Goal: Task Accomplishment & Management: Use online tool/utility

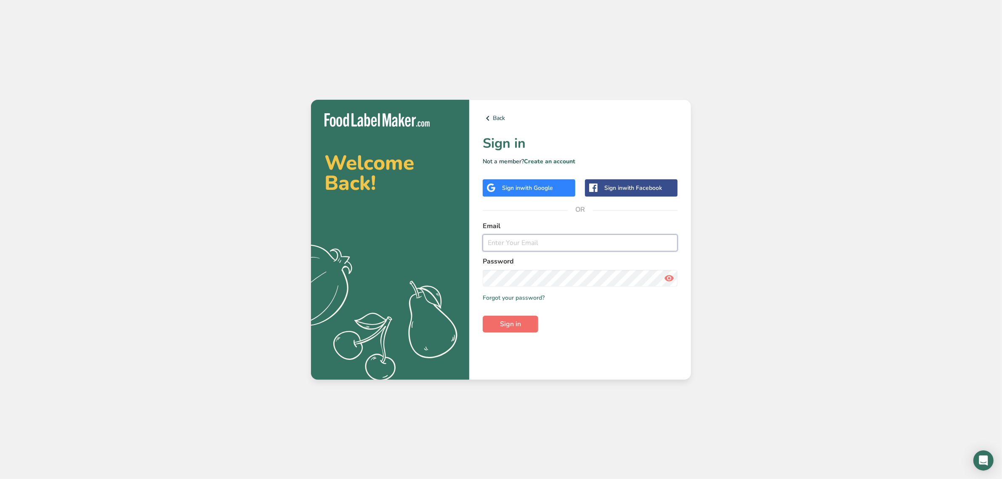
type input "[PERSON_NAME][EMAIL_ADDRESS][DOMAIN_NAME]"
click at [522, 321] on button "Sign in" at bounding box center [511, 324] width 56 height 17
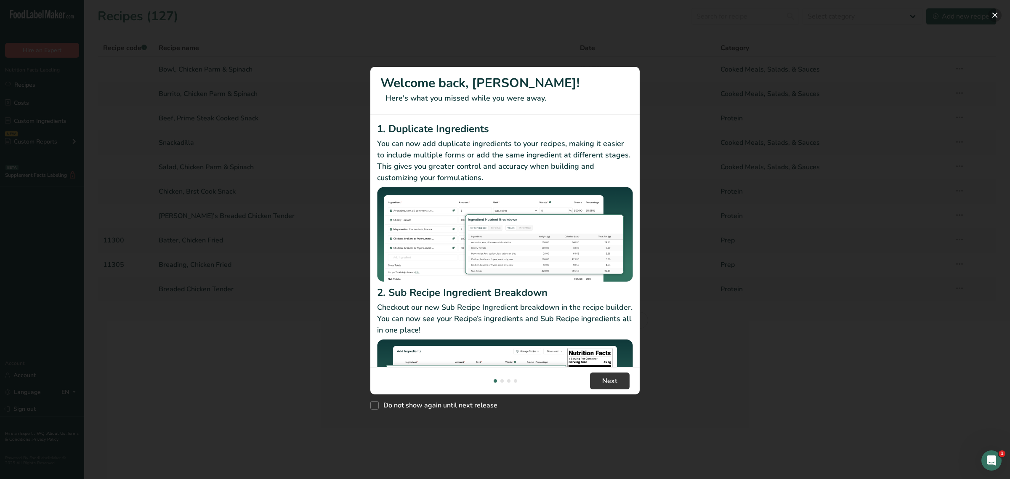
click at [992, 11] on button "New Features" at bounding box center [994, 14] width 13 height 13
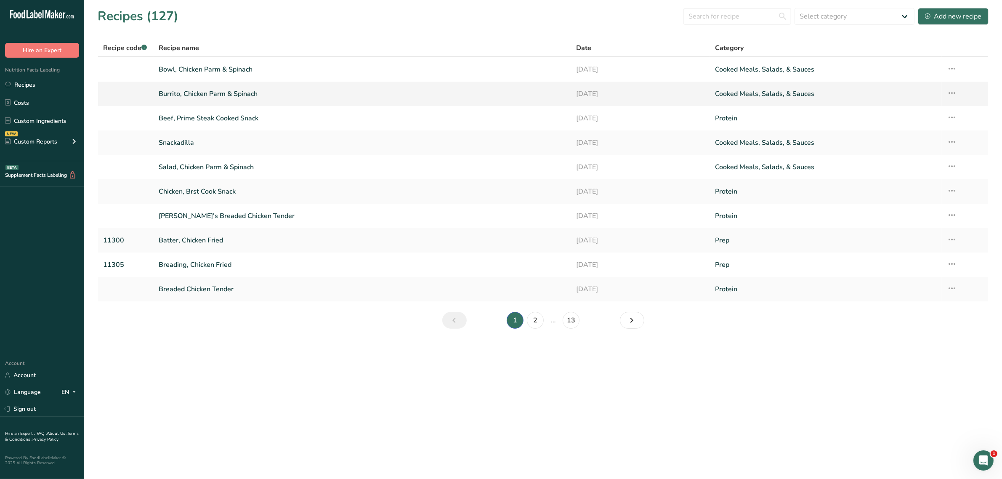
click at [192, 91] on link "Burrito, Chicken Parm & Spinach" at bounding box center [362, 94] width 407 height 18
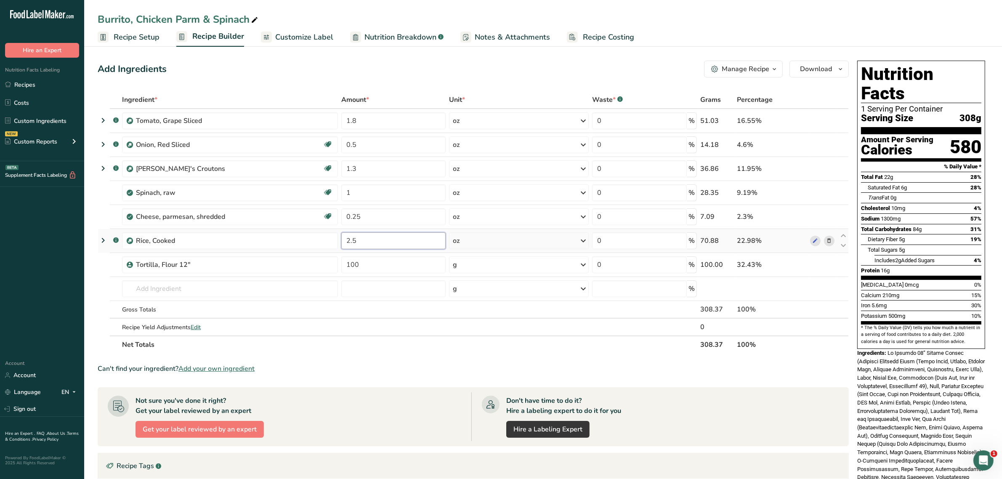
click at [360, 241] on input "2.5" at bounding box center [393, 240] width 104 height 17
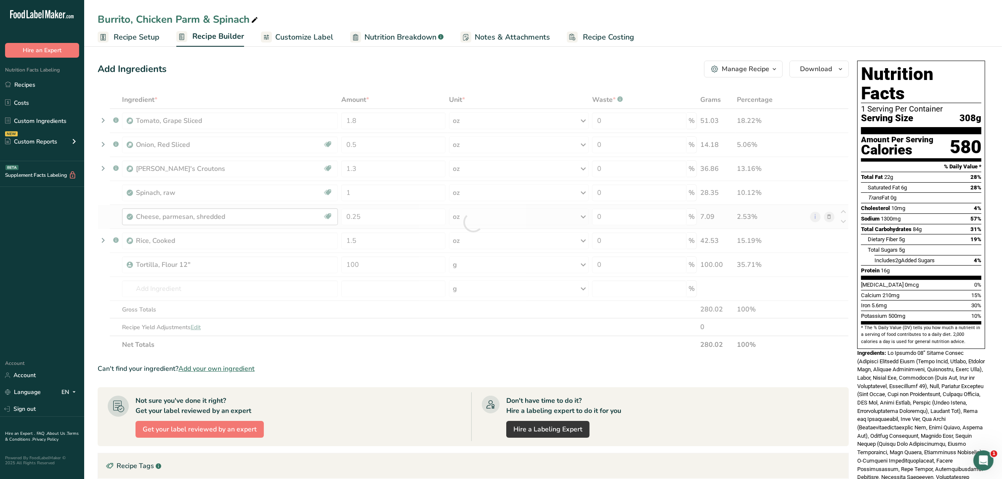
click at [162, 218] on div "Ingredient * Amount * Unit * Waste * .a-a{fill:#347362;}.b-a{fill:#fff;} Grams …" at bounding box center [473, 222] width 751 height 263
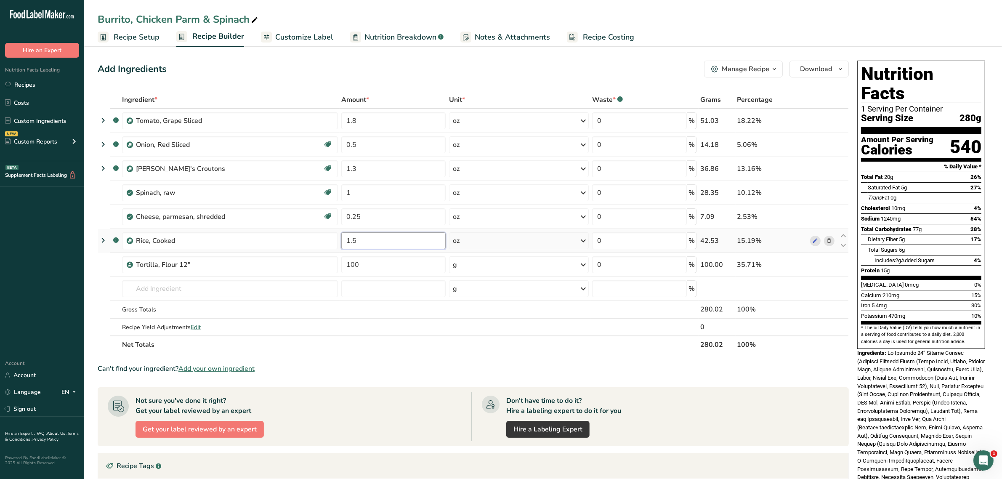
click at [364, 242] on input "1.5" at bounding box center [393, 240] width 104 height 17
type input "1.2"
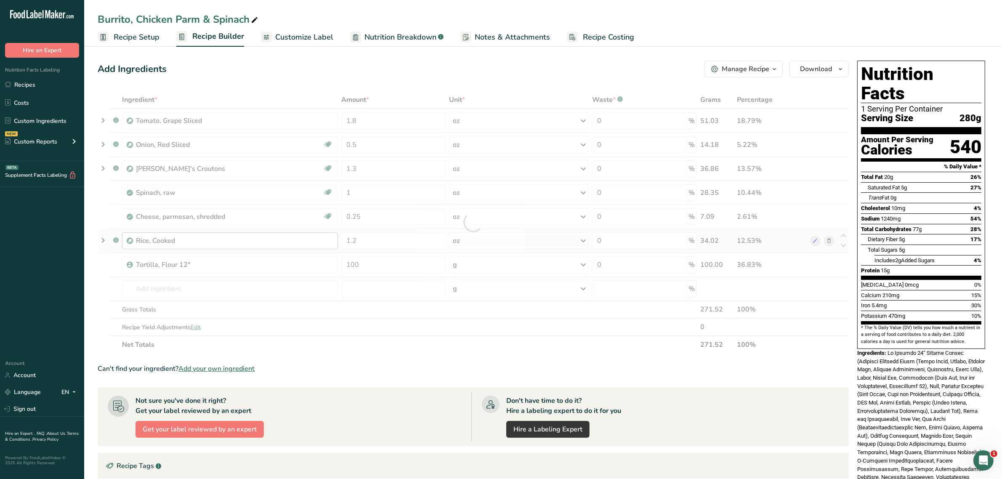
click at [260, 243] on div "Ingredient * Amount * Unit * Waste * .a-a{fill:#347362;}.b-a{fill:#fff;} Grams …" at bounding box center [473, 222] width 751 height 263
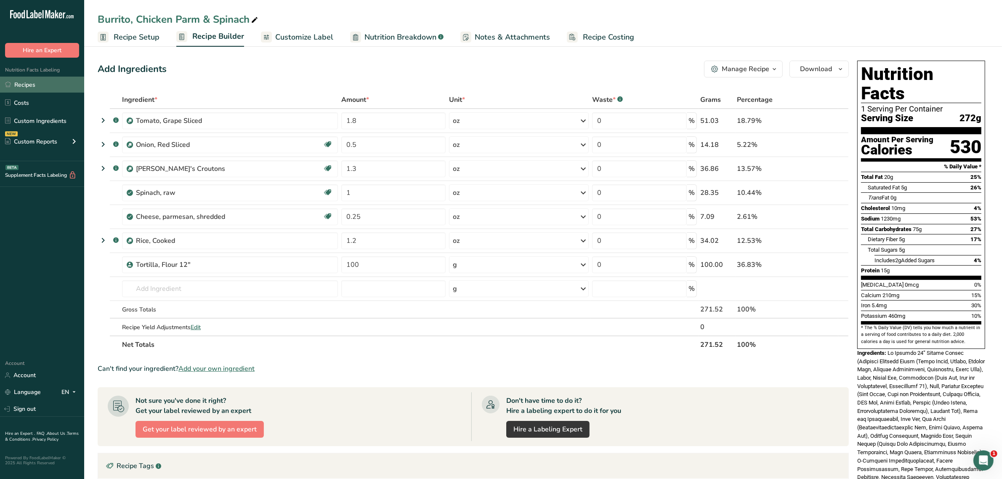
click at [20, 88] on link "Recipes" at bounding box center [42, 85] width 84 height 16
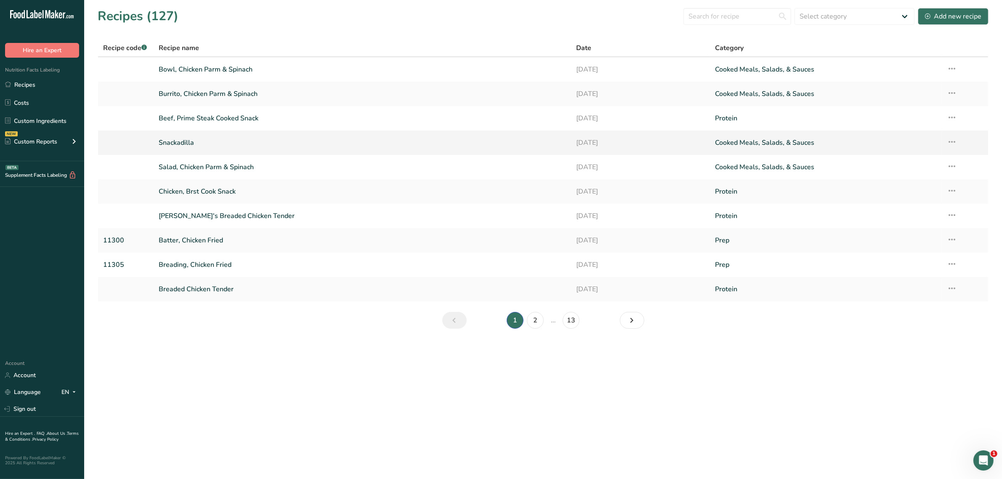
click at [181, 144] on link "Snackadilla" at bounding box center [362, 143] width 407 height 18
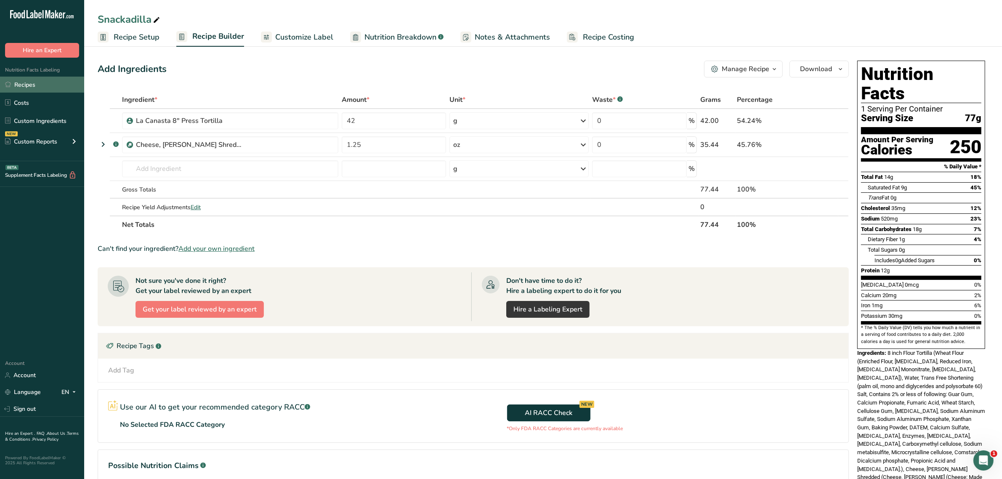
click at [29, 87] on link "Recipes" at bounding box center [42, 85] width 84 height 16
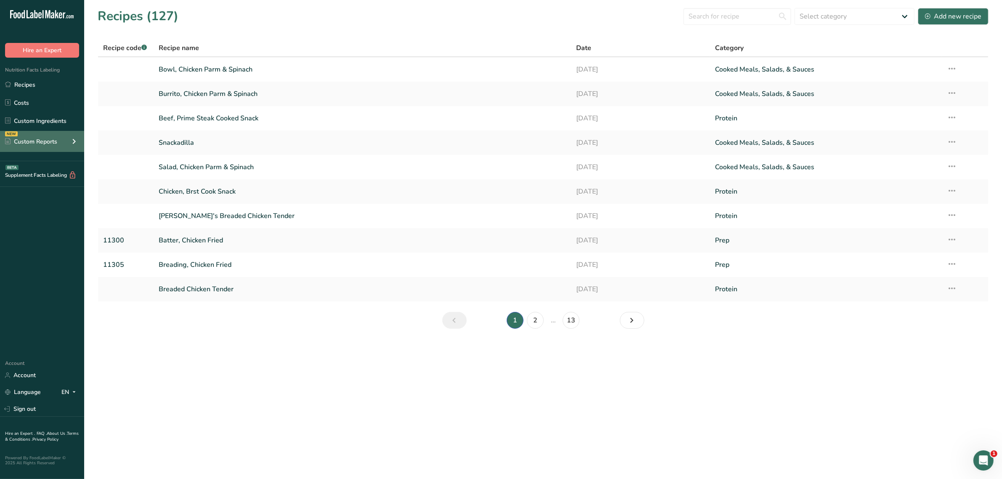
click at [54, 140] on div "Custom Reports" at bounding box center [31, 141] width 52 height 9
click at [51, 184] on link "Ingredient Comparison NEW" at bounding box center [42, 179] width 84 height 19
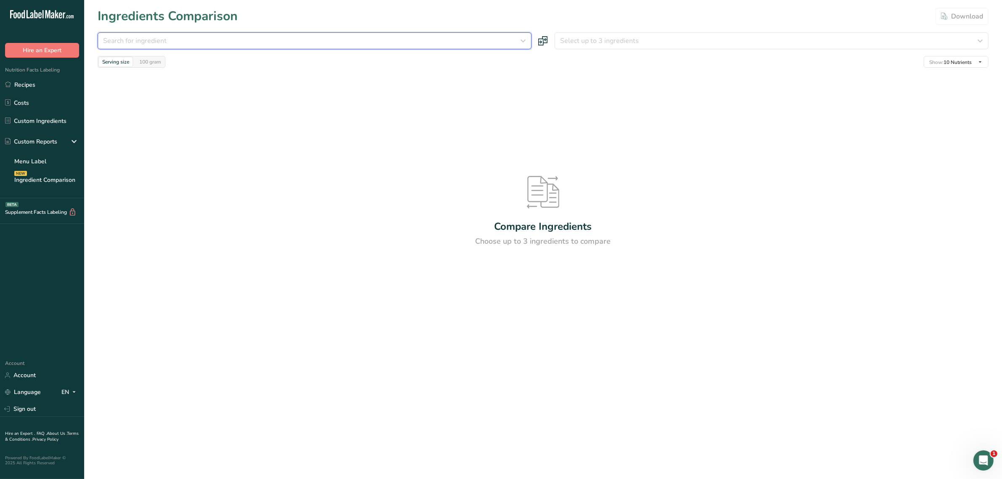
click at [523, 38] on icon "button" at bounding box center [523, 40] width 10 height 15
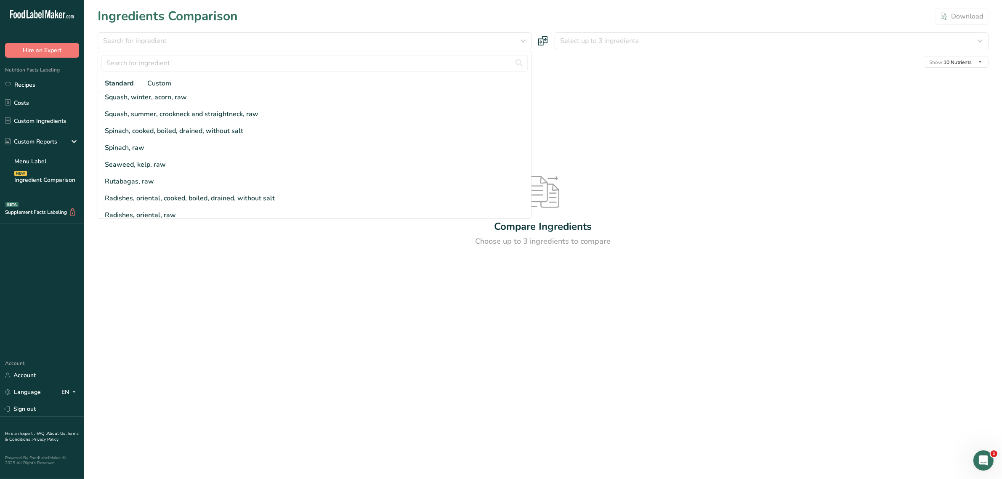
scroll to position [226, 0]
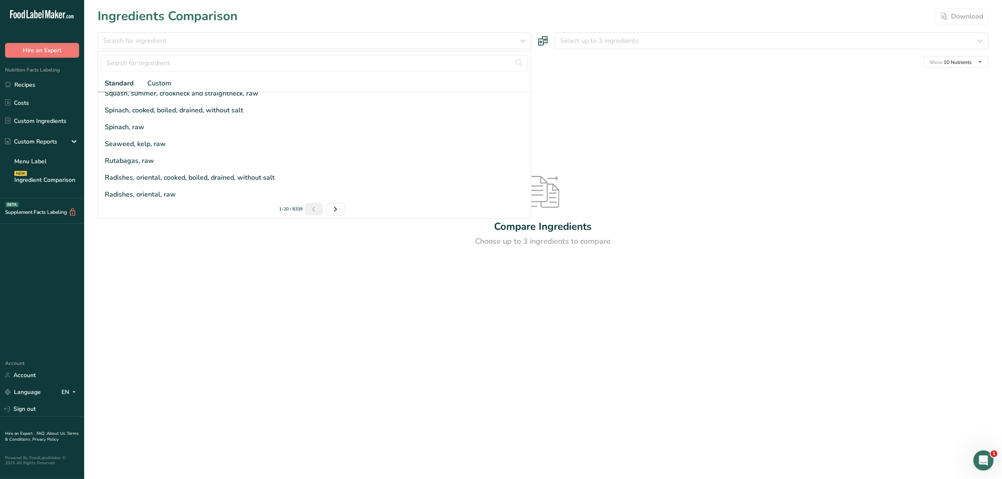
click at [621, 135] on div "Compare Ingredients Choose up to 3 ingredients to compare" at bounding box center [543, 211] width 891 height 287
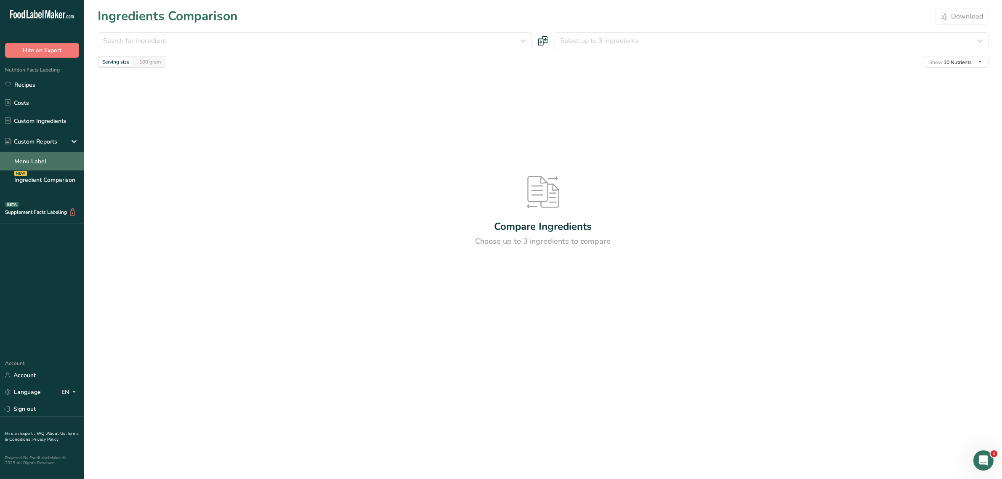
click at [38, 159] on link "Menu Label" at bounding box center [42, 161] width 84 height 19
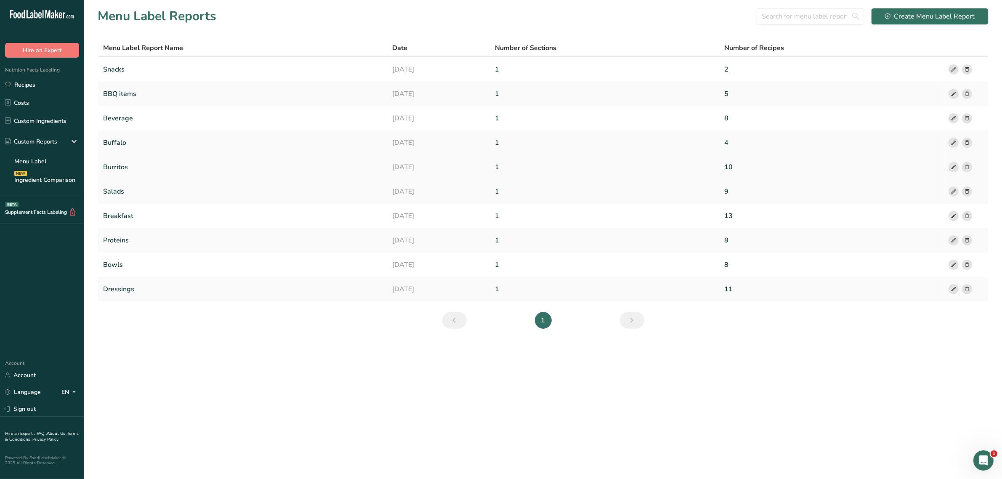
click at [122, 168] on link "Burritos" at bounding box center [242, 167] width 279 height 18
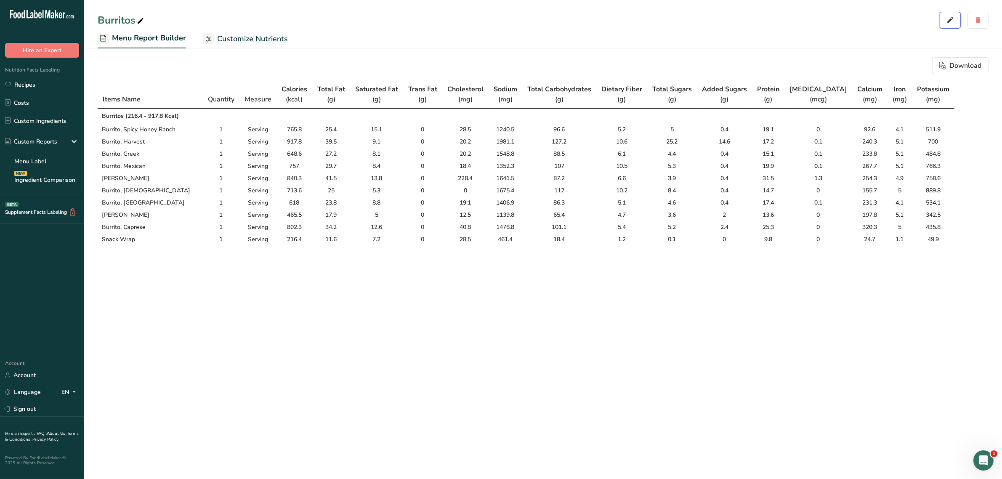
click at [956, 18] on button "button" at bounding box center [950, 20] width 21 height 17
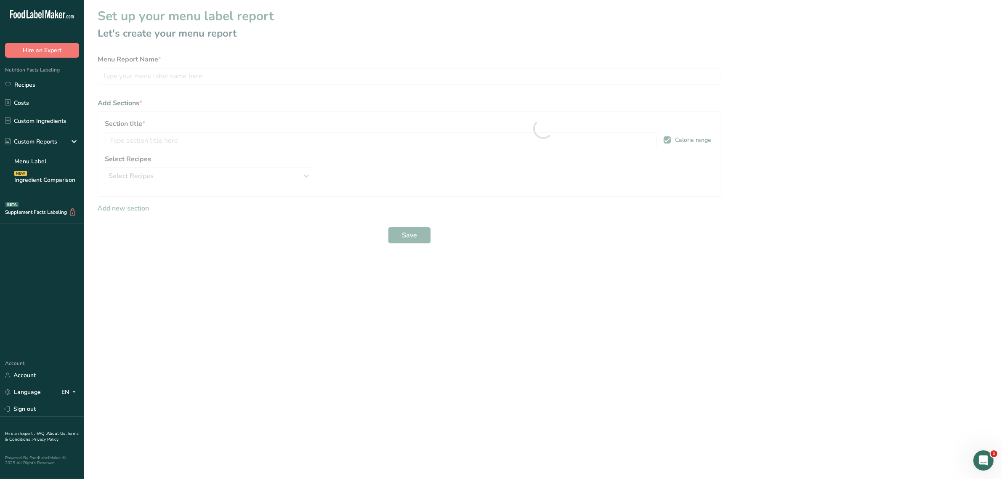
type input "Burritos"
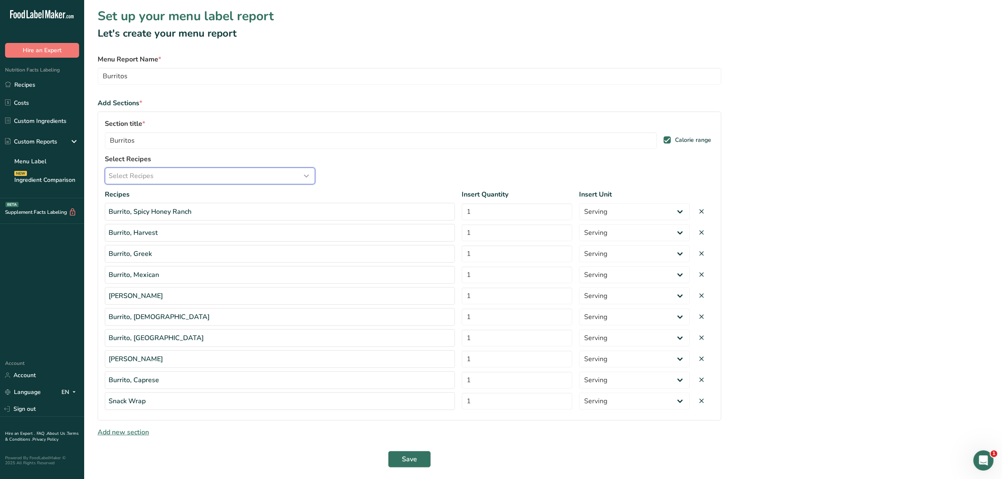
click at [280, 178] on div "Select Recipes" at bounding box center [210, 176] width 203 height 10
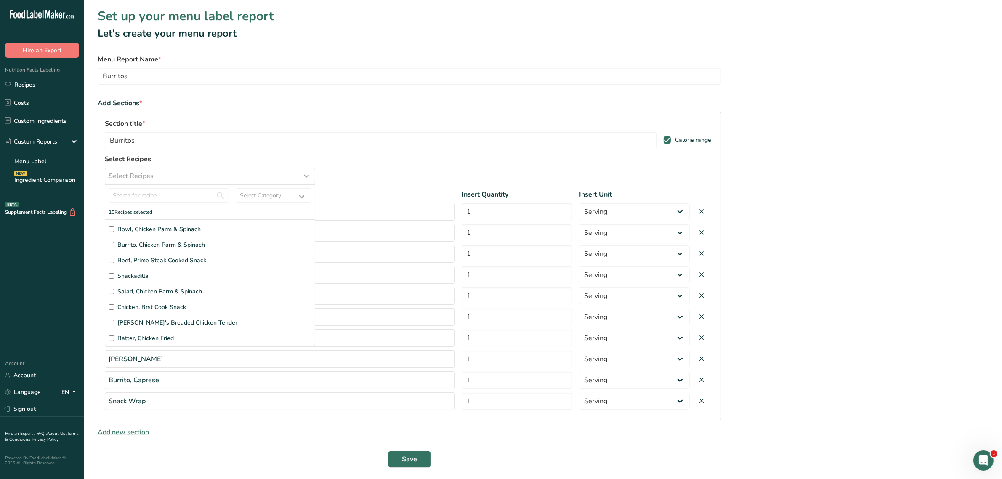
click at [112, 245] on input "Burrito, Chicken Parm & Spinach" at bounding box center [111, 244] width 5 height 5
checkbox input "true"
click at [481, 428] on input "number" at bounding box center [517, 422] width 111 height 17
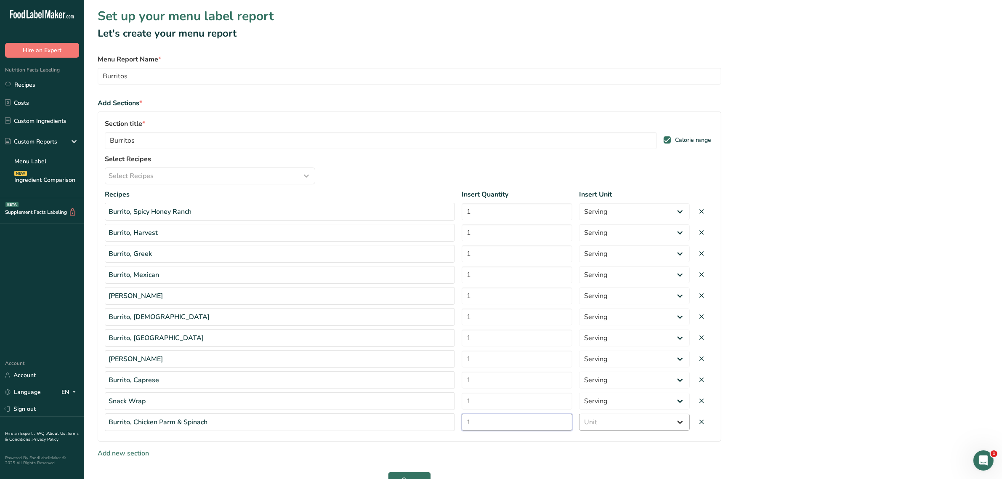
type input "1"
click at [646, 428] on select "Unit Serving Package g kg mg mcg lb oz" at bounding box center [634, 422] width 111 height 17
select select "serving"
click at [579, 415] on select "Unit Serving Package g kg mg mcg lb oz" at bounding box center [634, 422] width 111 height 17
click at [811, 311] on section "Set up your menu label report Let's create your menu report Menu Report Name * …" at bounding box center [543, 251] width 918 height 502
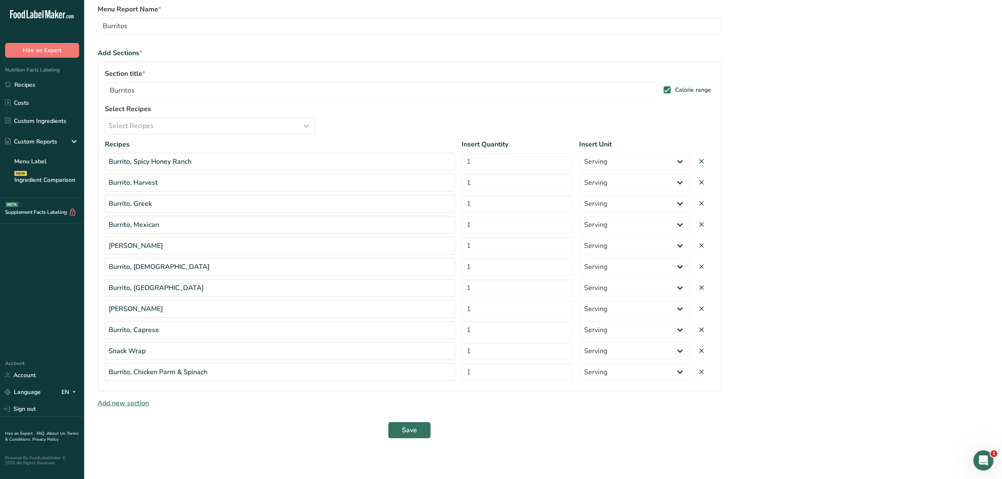
scroll to position [52, 0]
click at [405, 428] on span "Save" at bounding box center [409, 430] width 15 height 10
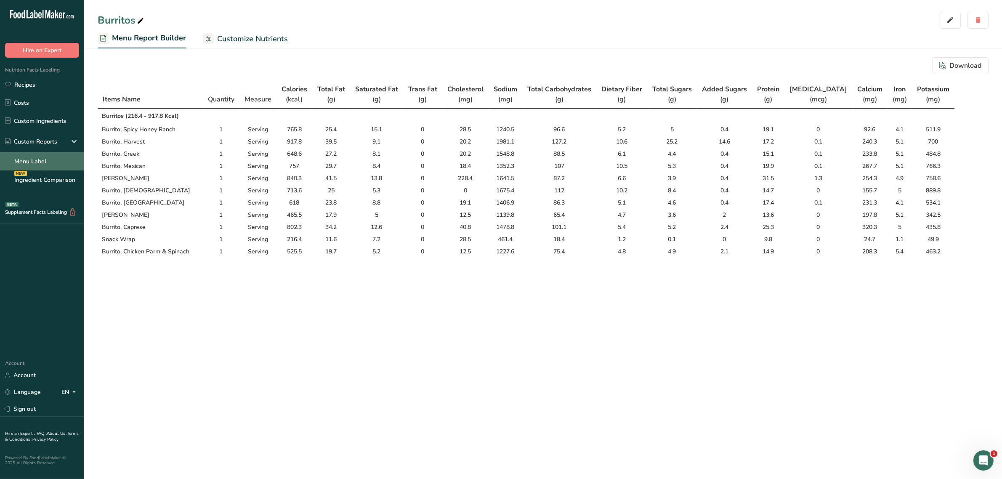
click at [40, 160] on link "Menu Label" at bounding box center [42, 161] width 84 height 19
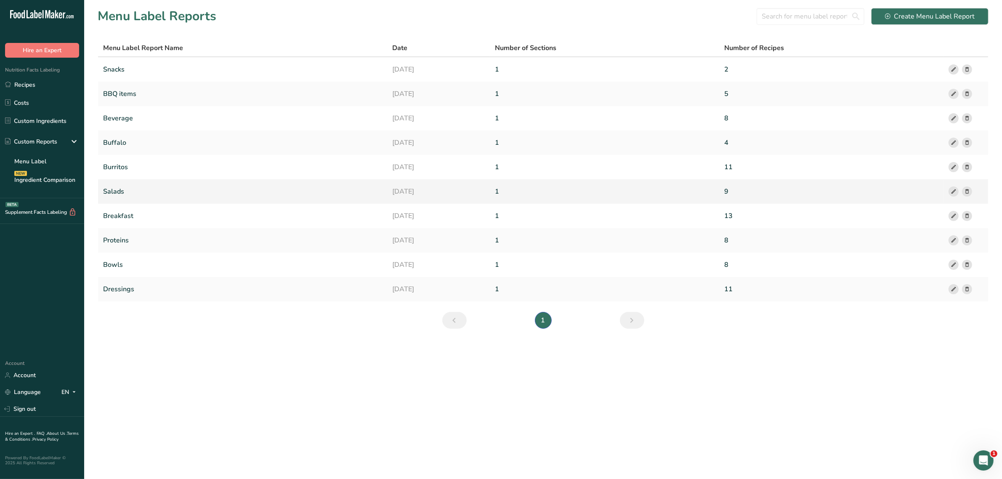
click at [150, 188] on link "Salads" at bounding box center [242, 192] width 279 height 18
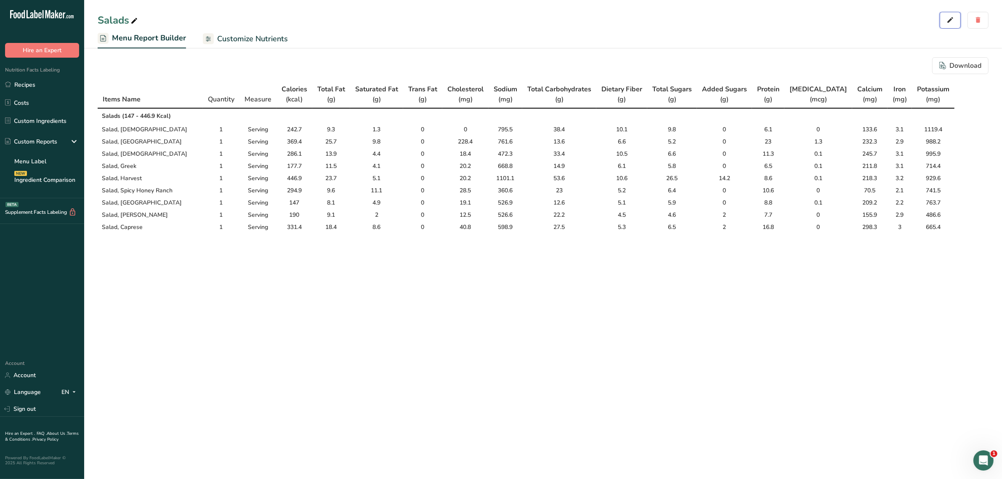
click at [947, 15] on icon "button" at bounding box center [951, 20] width 8 height 12
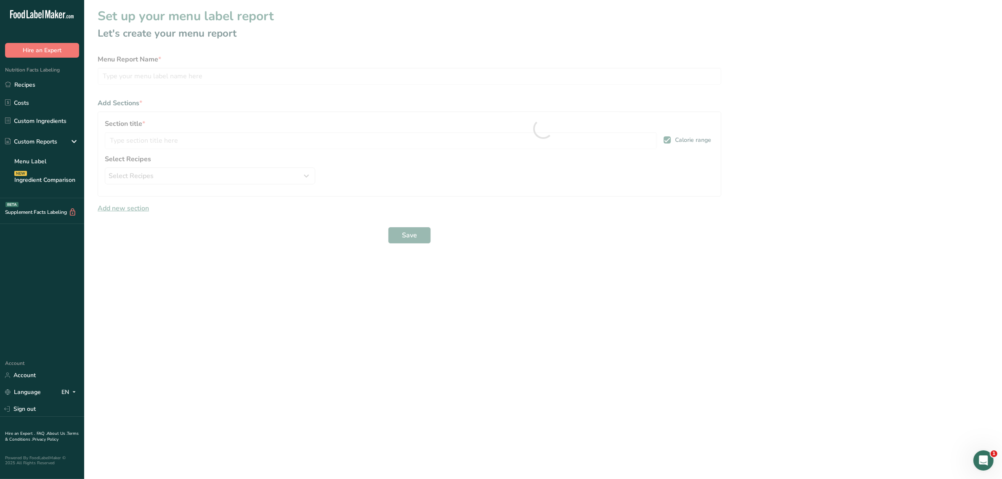
type input "Salads"
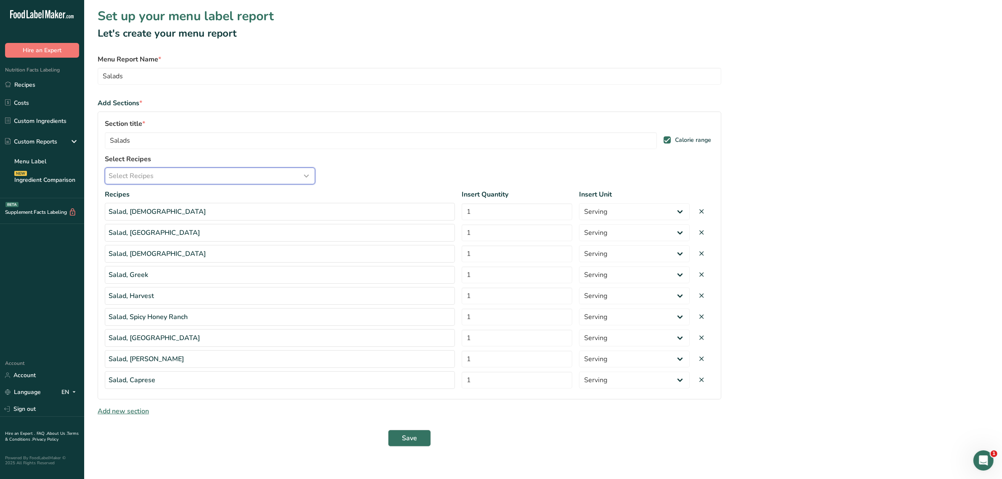
click at [281, 173] on div "Select Recipes" at bounding box center [210, 176] width 203 height 10
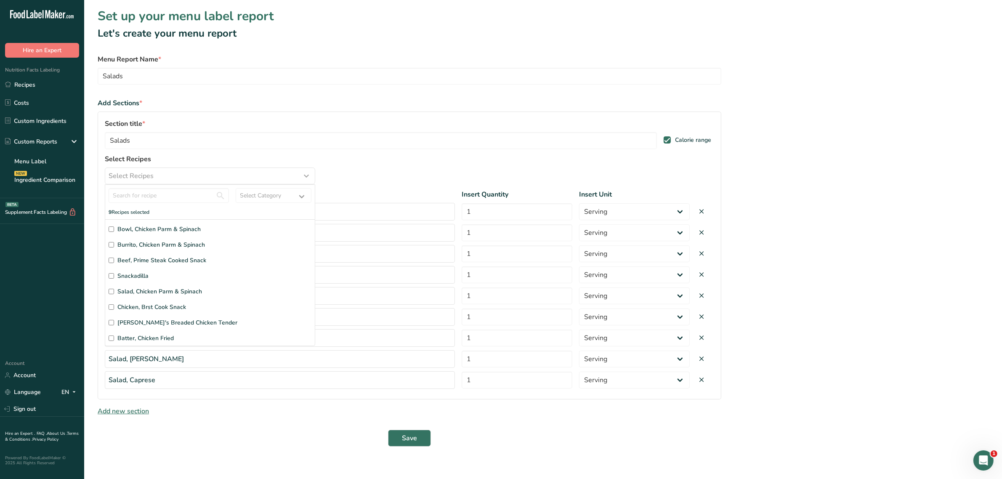
click at [110, 290] on input "Salad, Chicken Parm & Spinach" at bounding box center [111, 291] width 5 height 5
checkbox input "true"
drag, startPoint x: 403, startPoint y: 455, endPoint x: 486, endPoint y: 452, distance: 83.4
click at [486, 452] on form "Menu Report Name * Salads Add Sections * Section title * Salads Calorie range S…" at bounding box center [410, 260] width 624 height 413
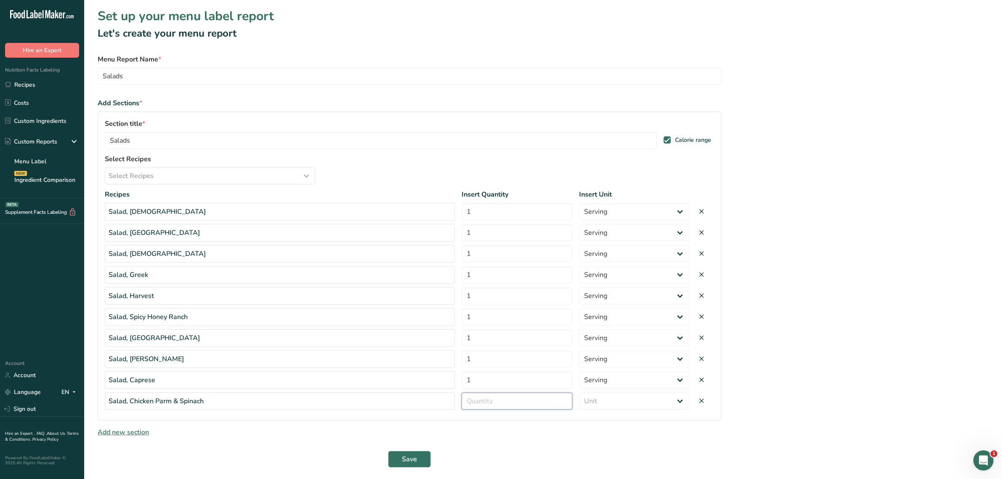
click at [487, 402] on input "number" at bounding box center [517, 401] width 111 height 17
type input "1"
click at [621, 406] on select "Unit Serving Package g kg mg mcg lb oz" at bounding box center [634, 401] width 111 height 17
select select "serving"
click at [579, 394] on select "Unit Serving Package g kg mg mcg lb oz" at bounding box center [634, 401] width 111 height 17
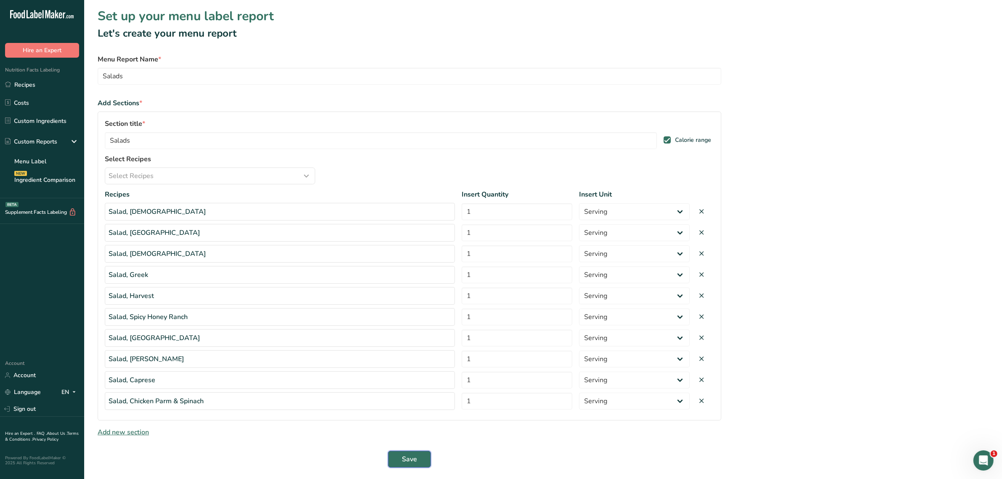
click at [409, 458] on span "Save" at bounding box center [409, 459] width 15 height 10
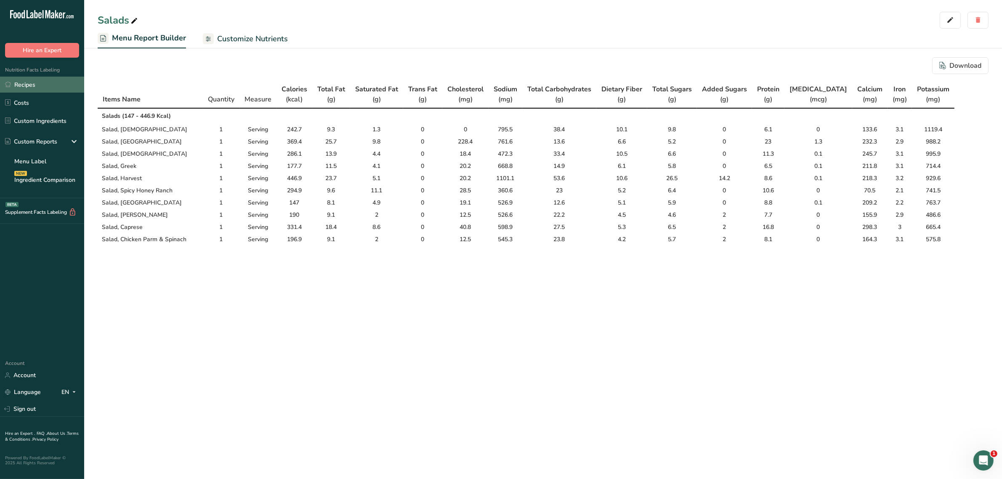
click at [37, 87] on link "Recipes" at bounding box center [42, 85] width 84 height 16
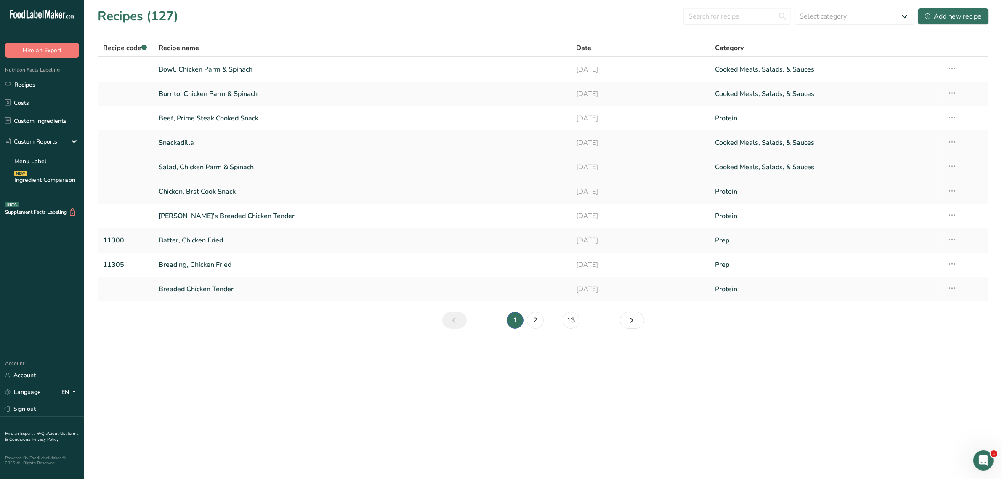
click at [229, 165] on link "Salad, Chicken Parm & Spinach" at bounding box center [362, 167] width 407 height 18
